Goal: Information Seeking & Learning: Check status

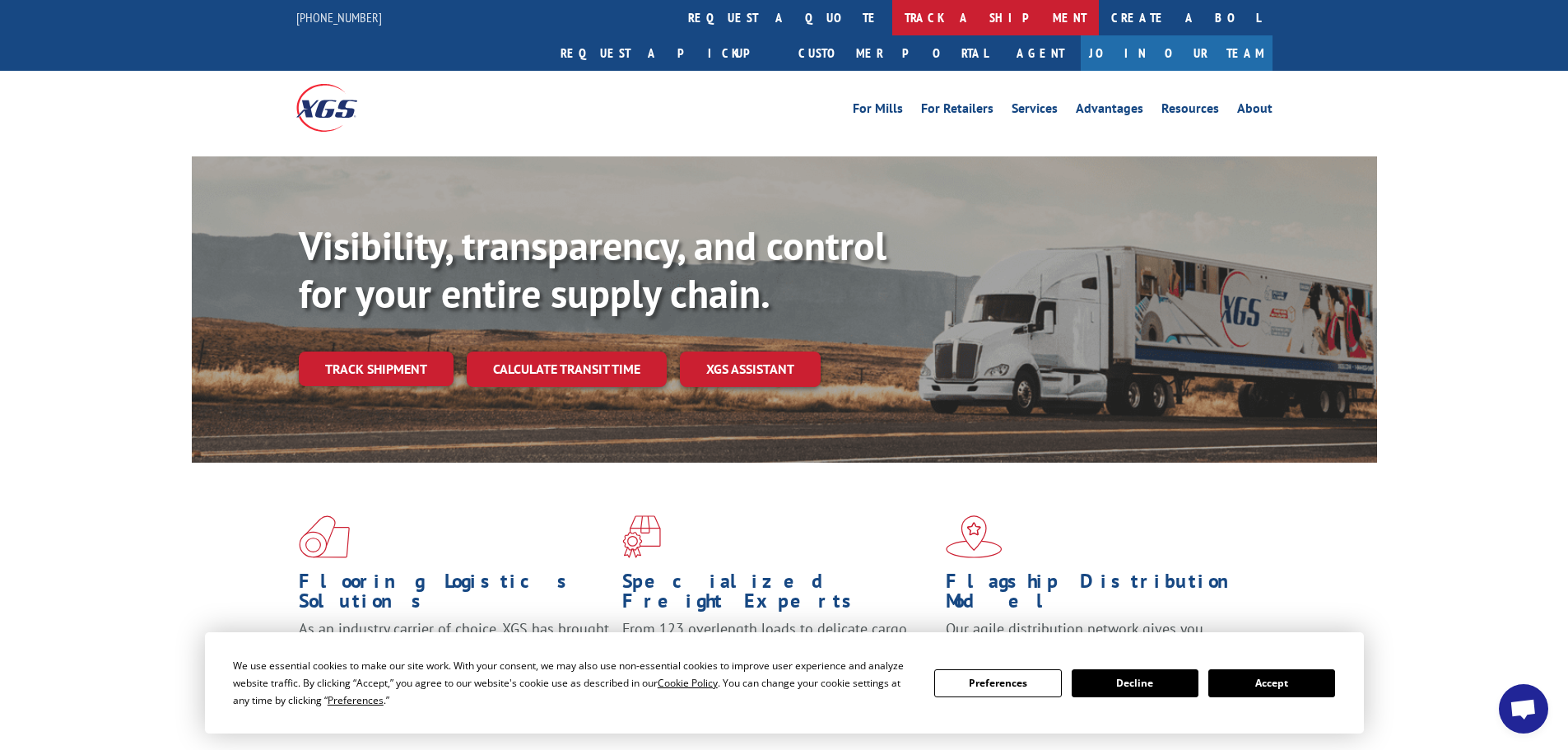
click at [892, 17] on link "track a shipment" at bounding box center [995, 18] width 207 height 36
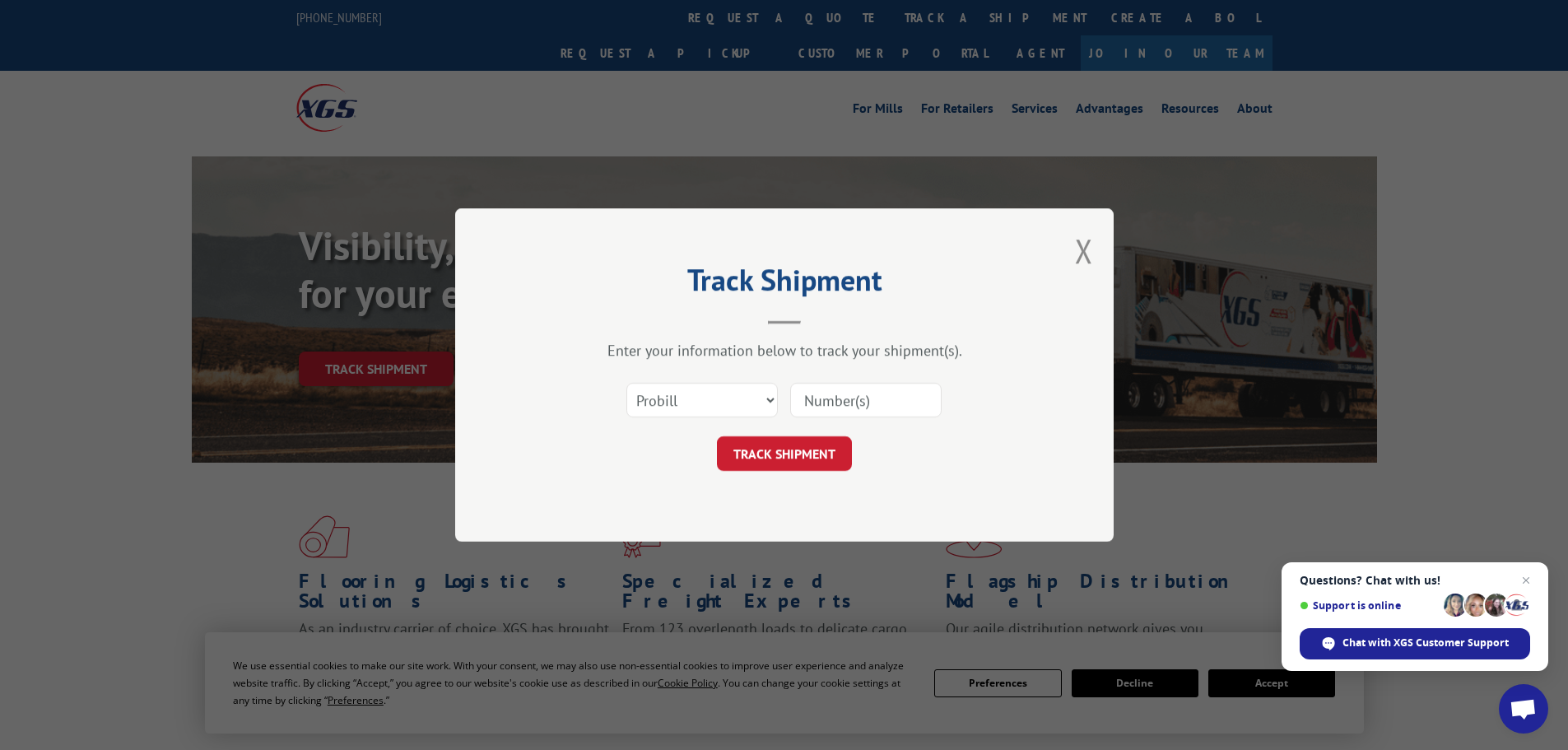
paste input "16755643"
type input "16755643"
click at [784, 457] on button "TRACK SHIPMENT" at bounding box center [784, 454] width 135 height 35
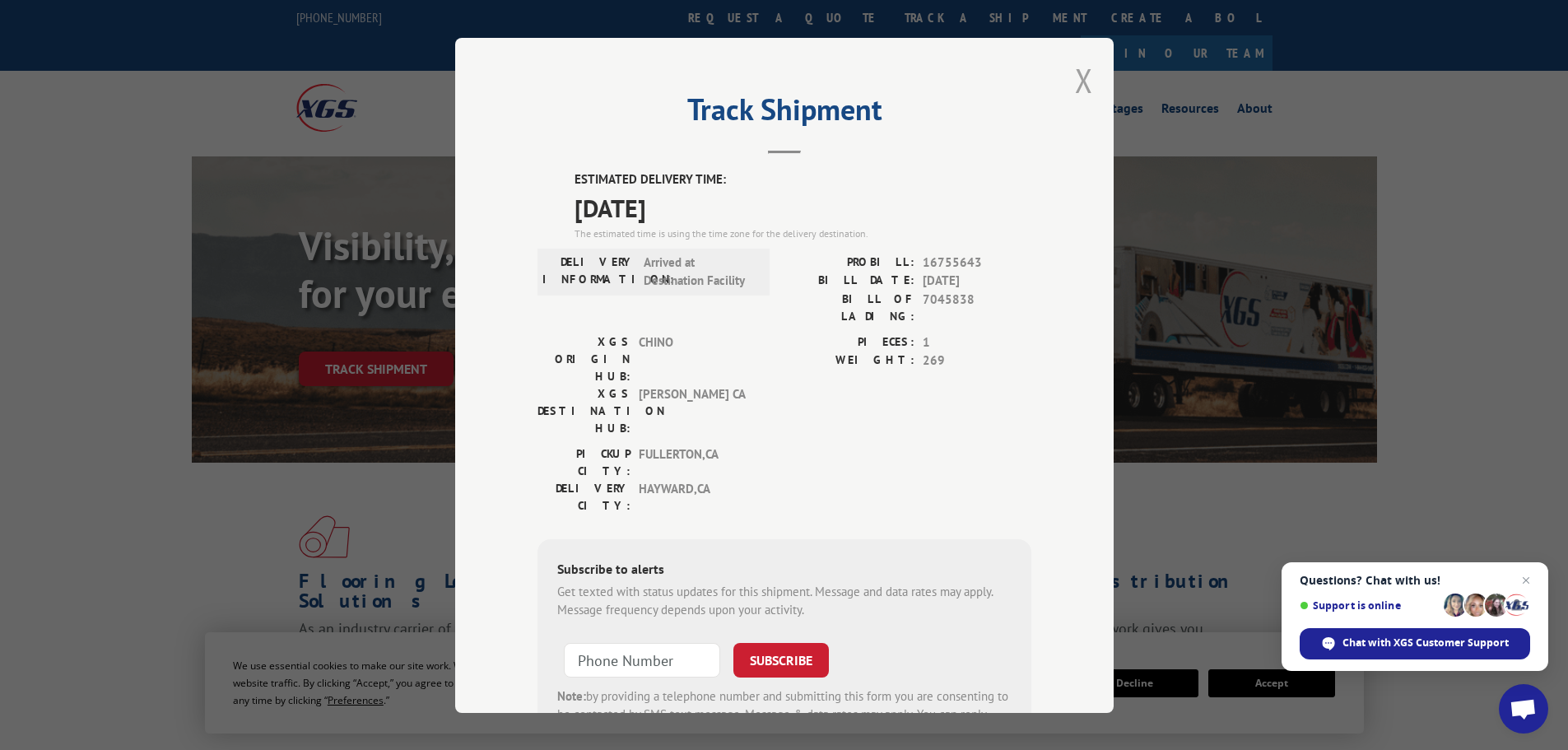
click at [1079, 79] on button "Close modal" at bounding box center [1084, 80] width 18 height 44
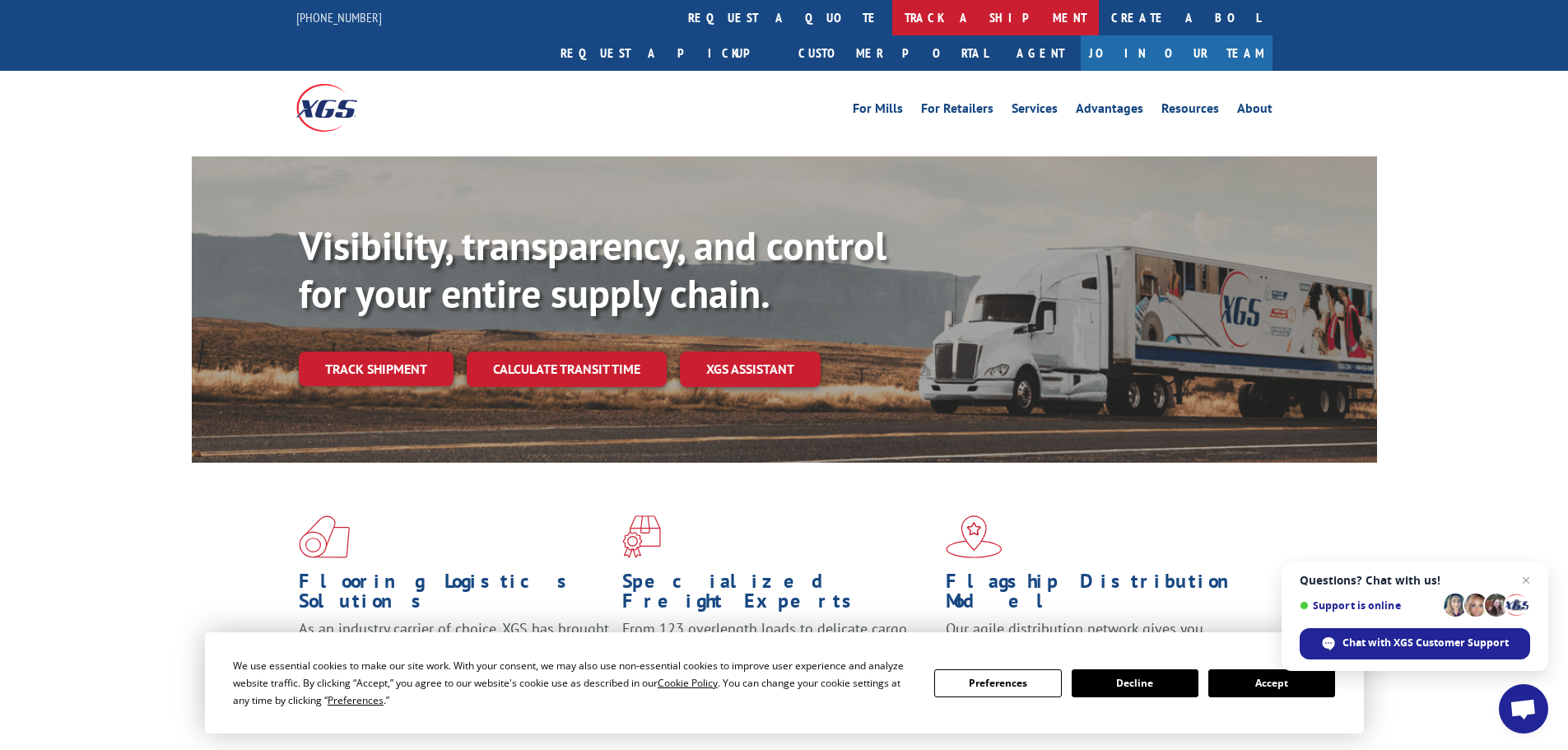
click at [892, 17] on link "track a shipment" at bounding box center [995, 18] width 207 height 36
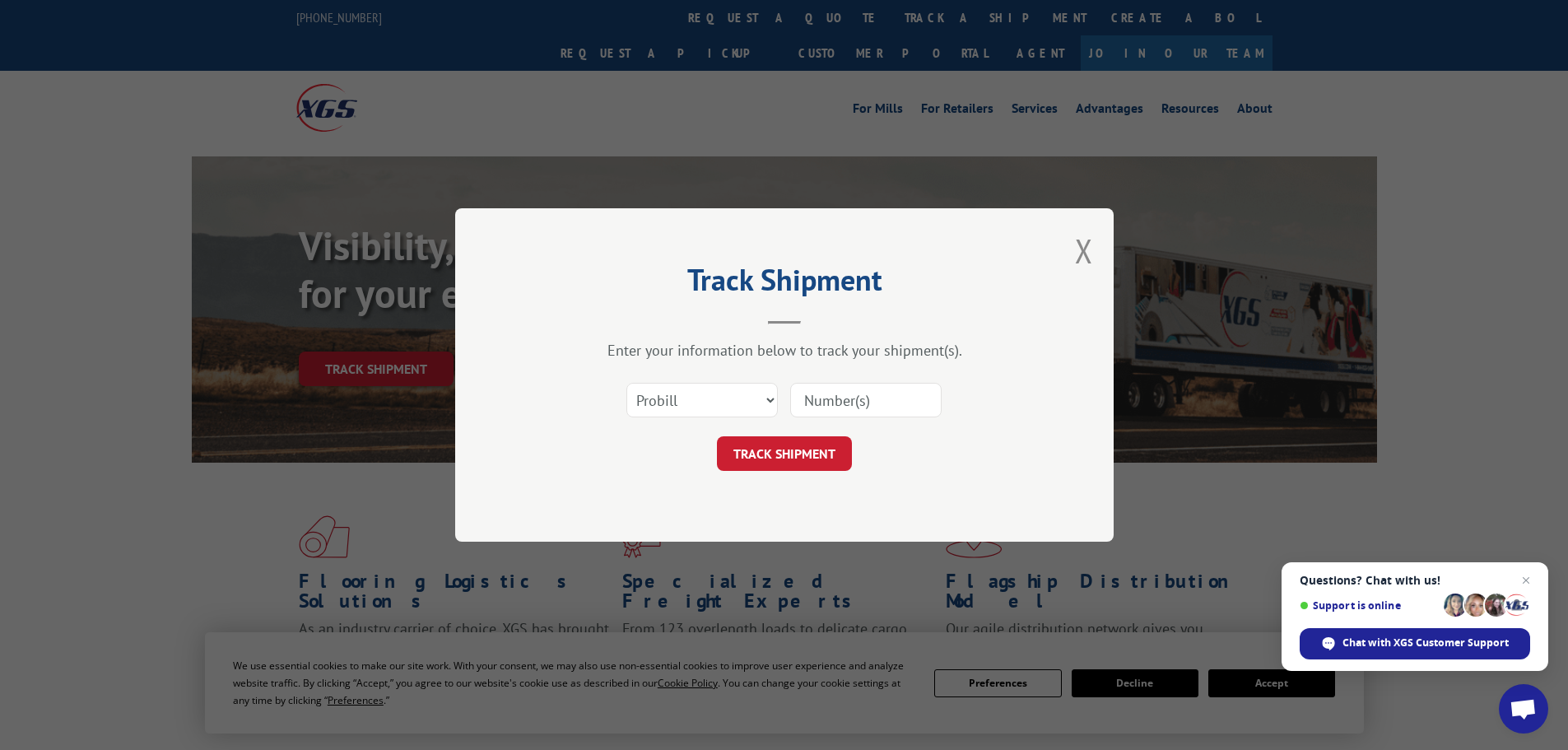
paste input "263365250926"
type input "263365250926"
click at [784, 458] on button "TRACK SHIPMENT" at bounding box center [784, 454] width 135 height 35
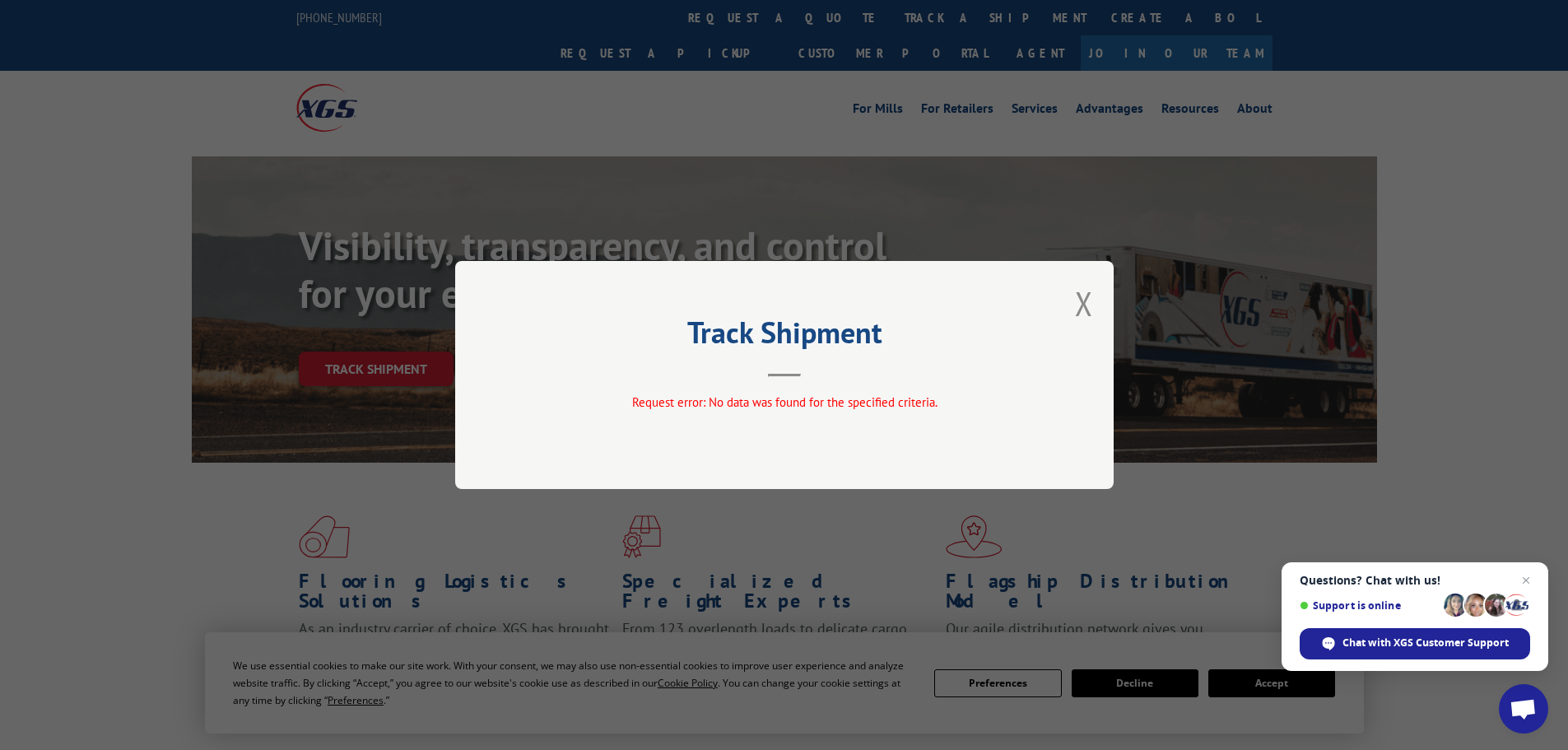
click at [1083, 304] on button "Close modal" at bounding box center [1084, 303] width 18 height 44
